Goal: Navigation & Orientation: Find specific page/section

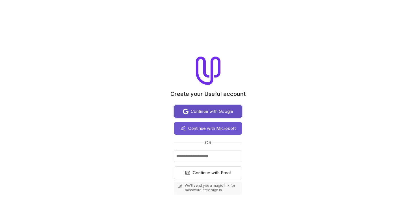
click at [195, 109] on span "Continue with Google" at bounding box center [212, 111] width 43 height 7
